Goal: Find specific page/section: Find specific page/section

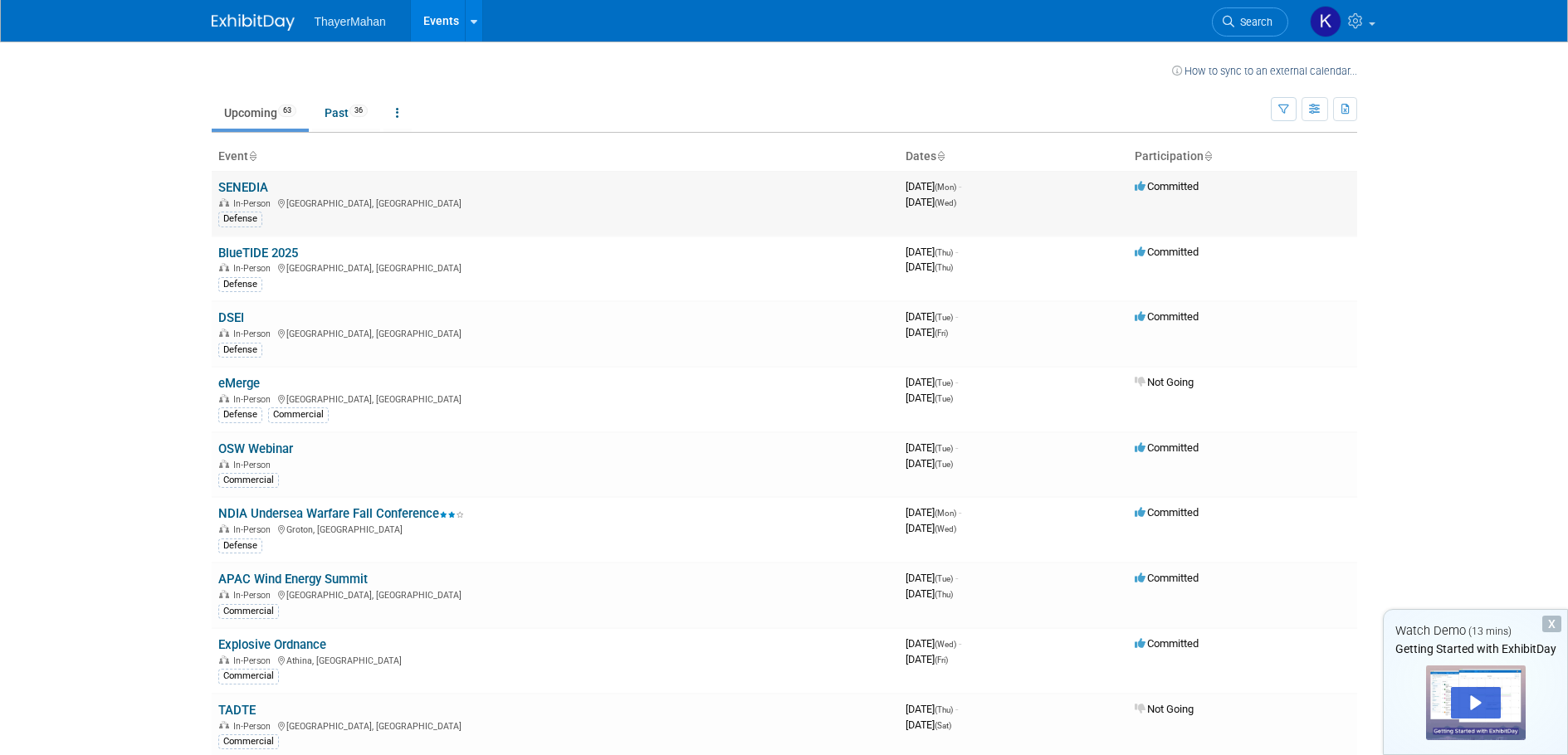
click at [236, 187] on link "SENEDIA" at bounding box center [243, 187] width 50 height 15
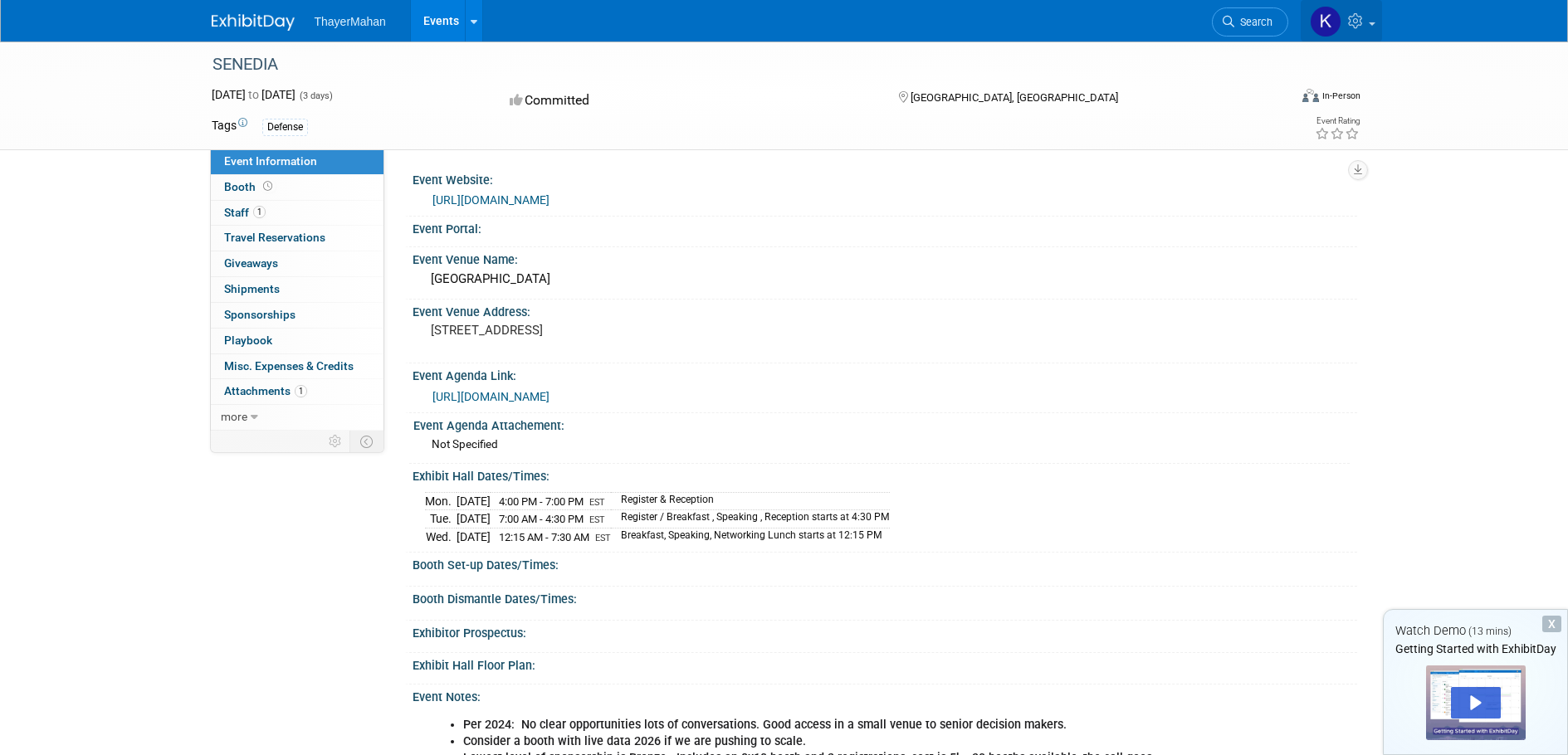
click at [1362, 20] on icon at bounding box center [1357, 20] width 19 height 15
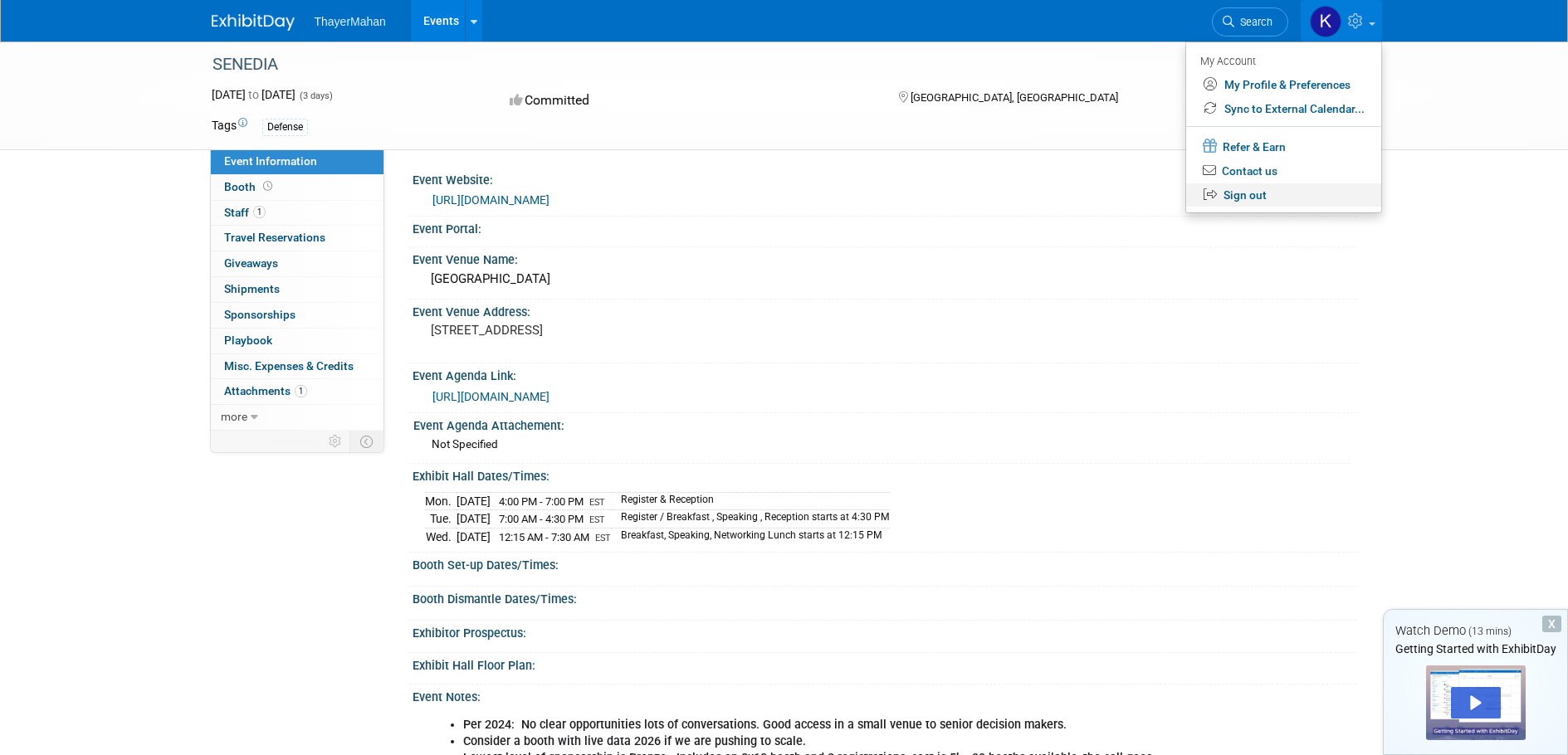
click at [1237, 193] on link "Sign out" at bounding box center [1283, 196] width 195 height 24
